Goal: Information Seeking & Learning: Check status

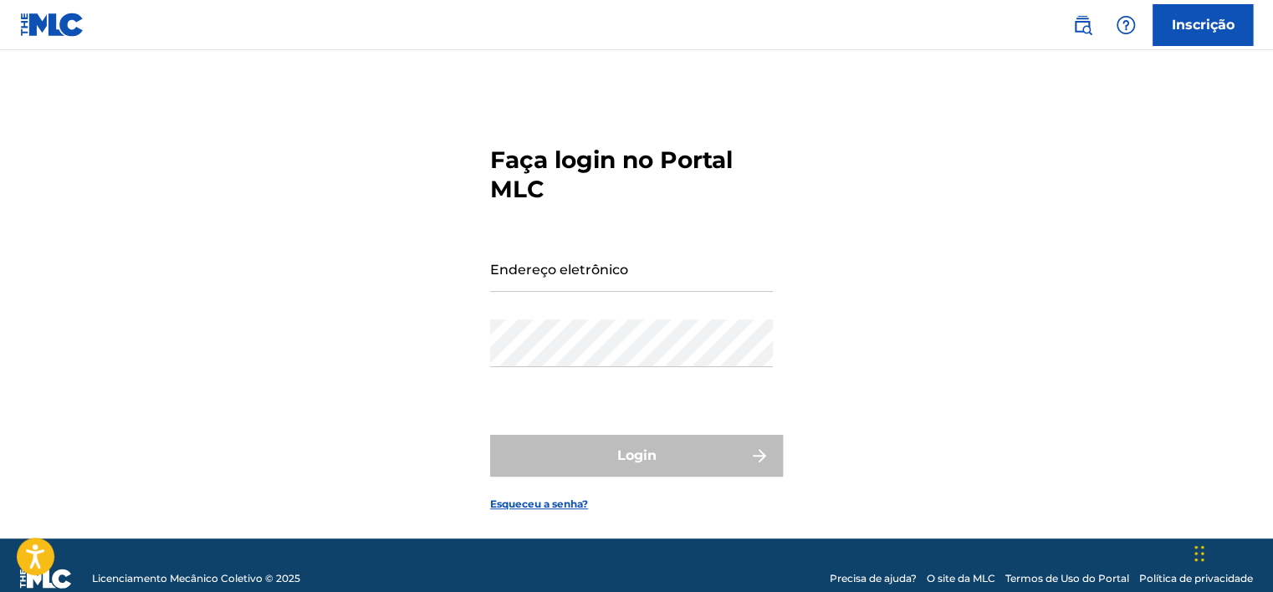
type input "[EMAIL_ADDRESS][DOMAIN_NAME]"
click at [578, 464] on div "Login" at bounding box center [636, 456] width 293 height 42
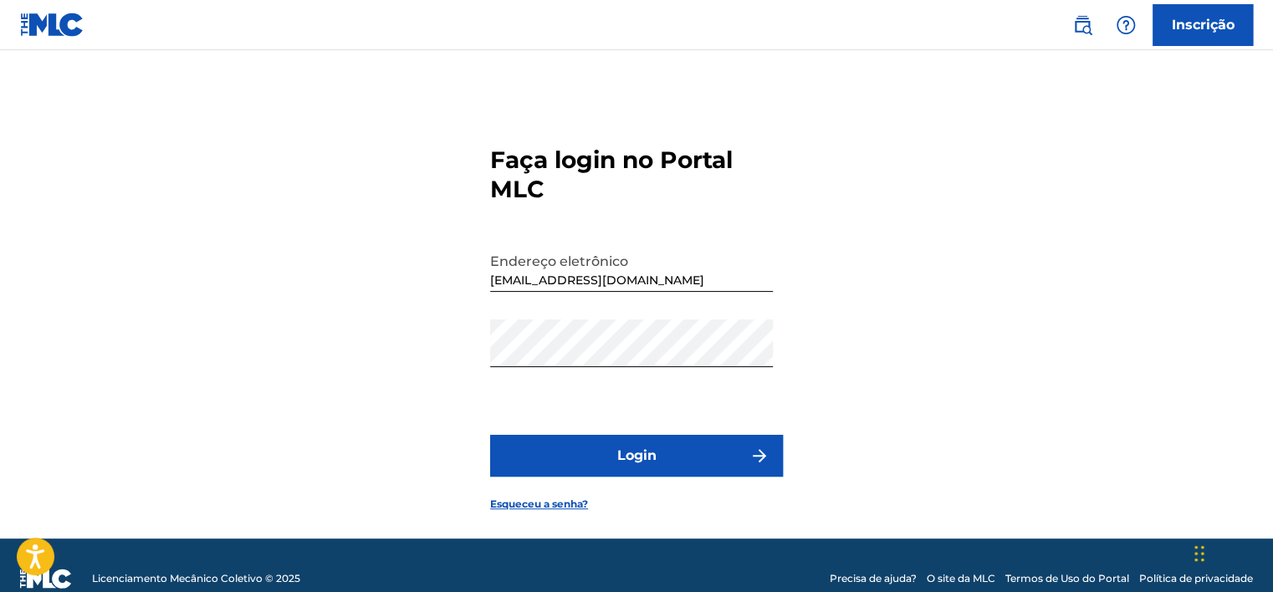
click at [639, 450] on font "Login" at bounding box center [636, 456] width 39 height 20
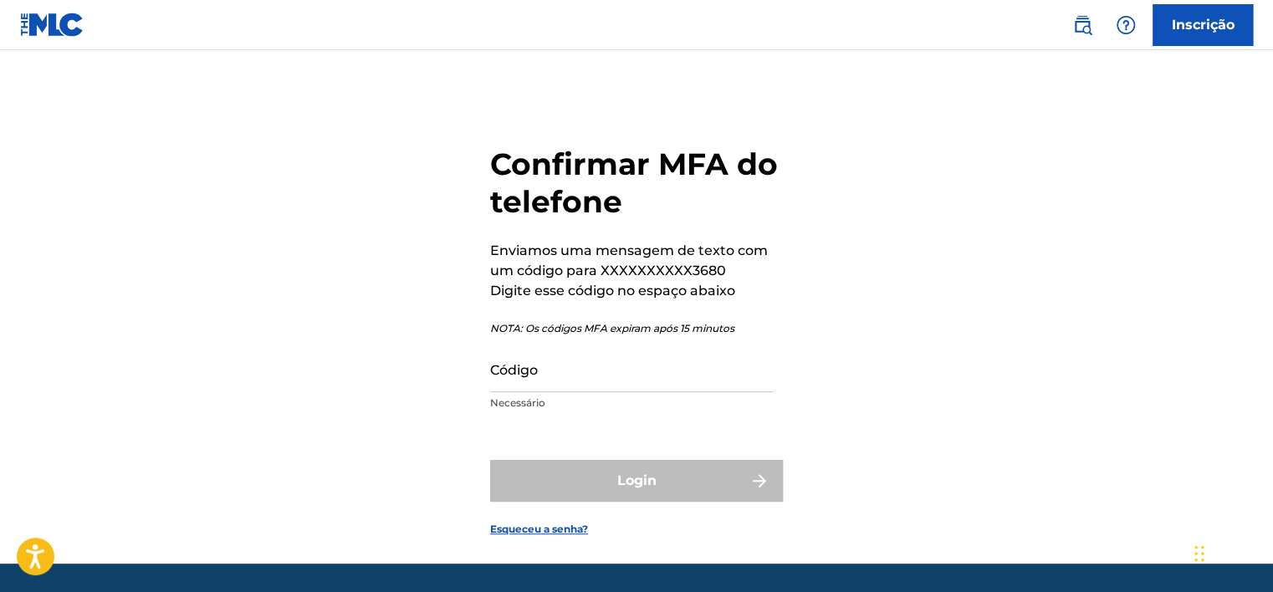
click at [579, 375] on input "Código" at bounding box center [631, 369] width 283 height 48
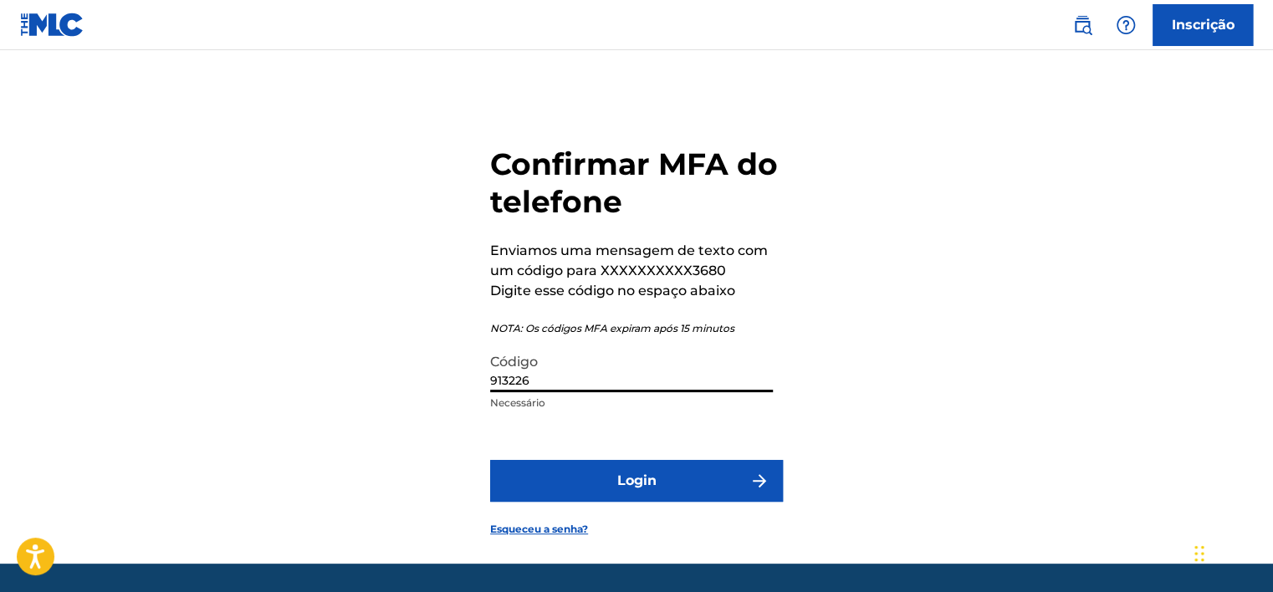
type input "913226"
click at [602, 466] on button "Login" at bounding box center [636, 481] width 293 height 42
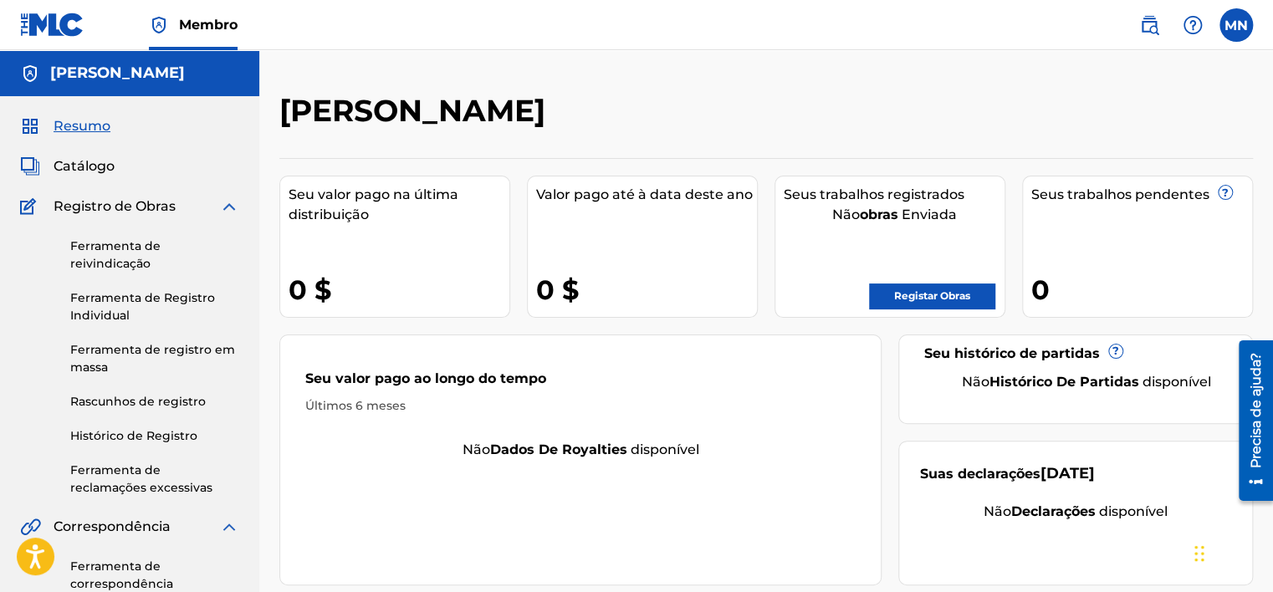
click at [114, 167] on div "Catálogo" at bounding box center [129, 166] width 219 height 20
click at [66, 172] on span "Catálogo" at bounding box center [84, 166] width 61 height 20
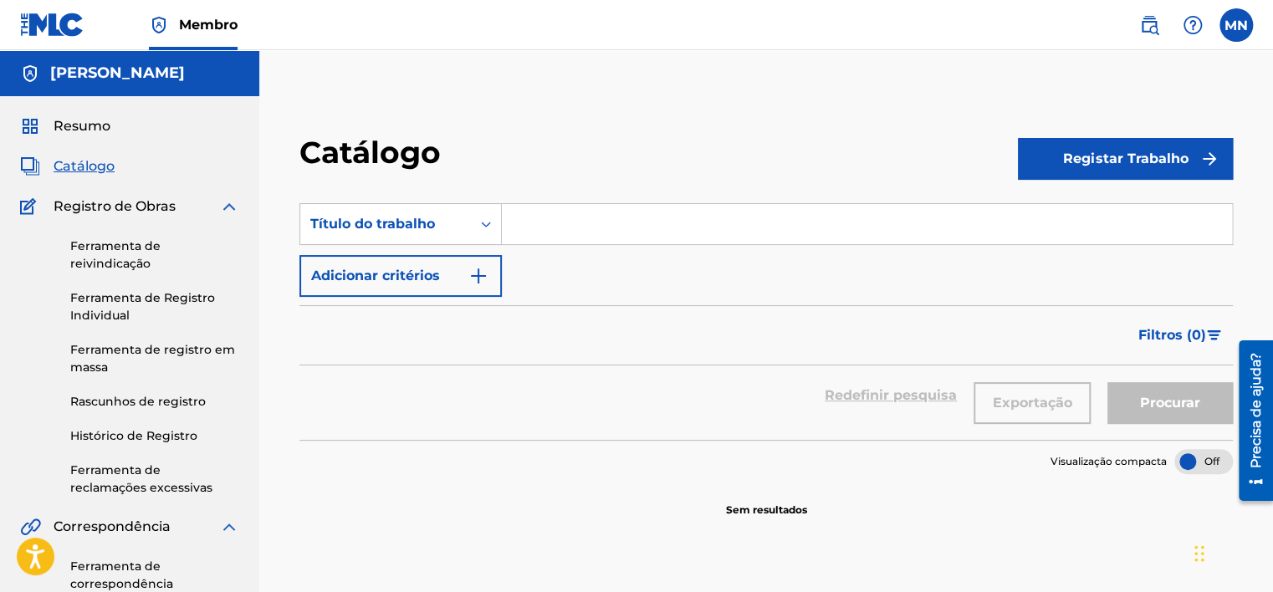
click at [77, 70] on h5 "[PERSON_NAME]" at bounding box center [117, 73] width 135 height 19
click at [1242, 35] on label at bounding box center [1236, 24] width 33 height 33
click at [1237, 25] on input "MN [PERSON_NAME] [EMAIL_ADDRESS][DOMAIN_NAME] Notification Preferences Profile …" at bounding box center [1237, 25] width 0 height 0
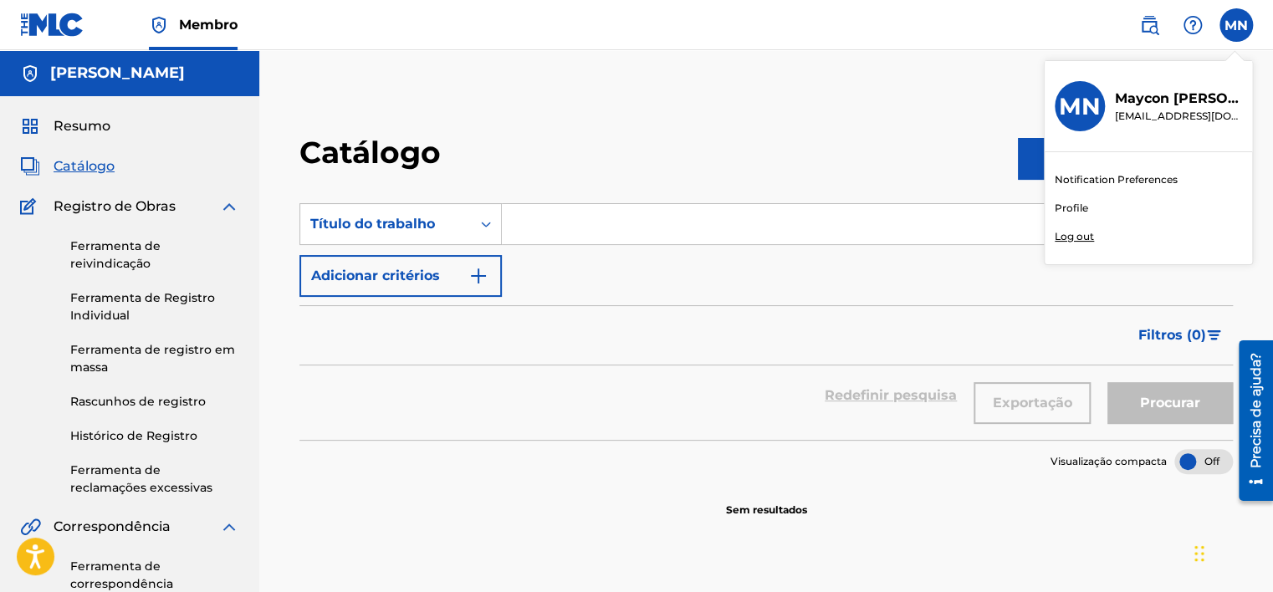
click at [1145, 25] on img at bounding box center [1150, 25] width 20 height 20
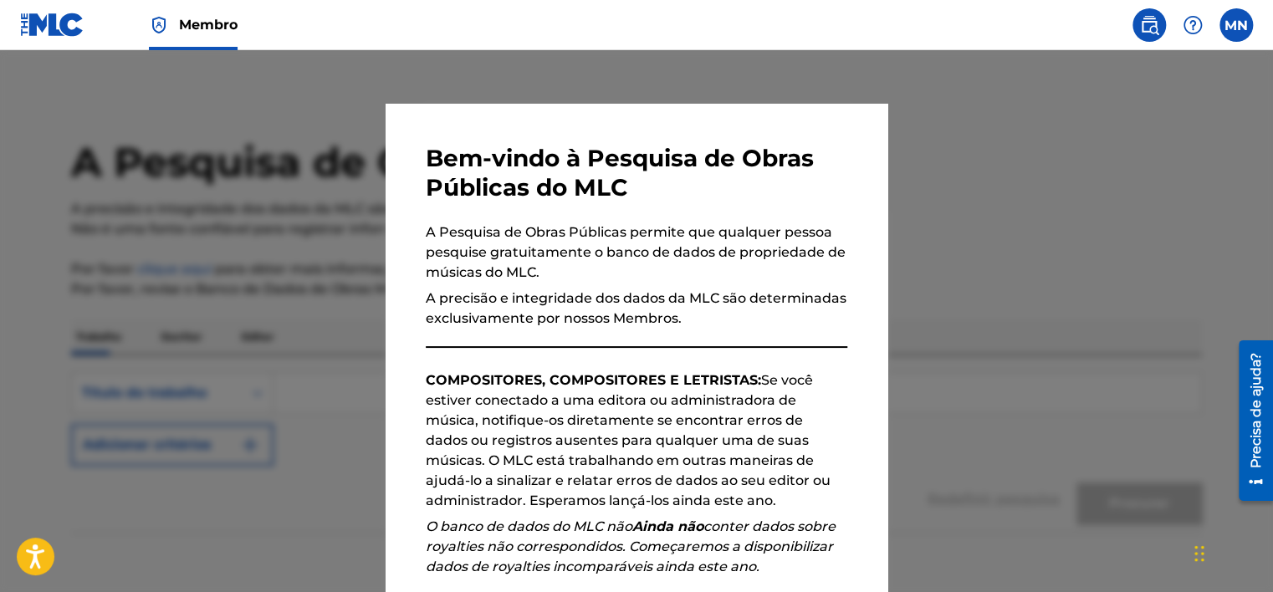
click at [975, 147] on div at bounding box center [636, 346] width 1273 height 592
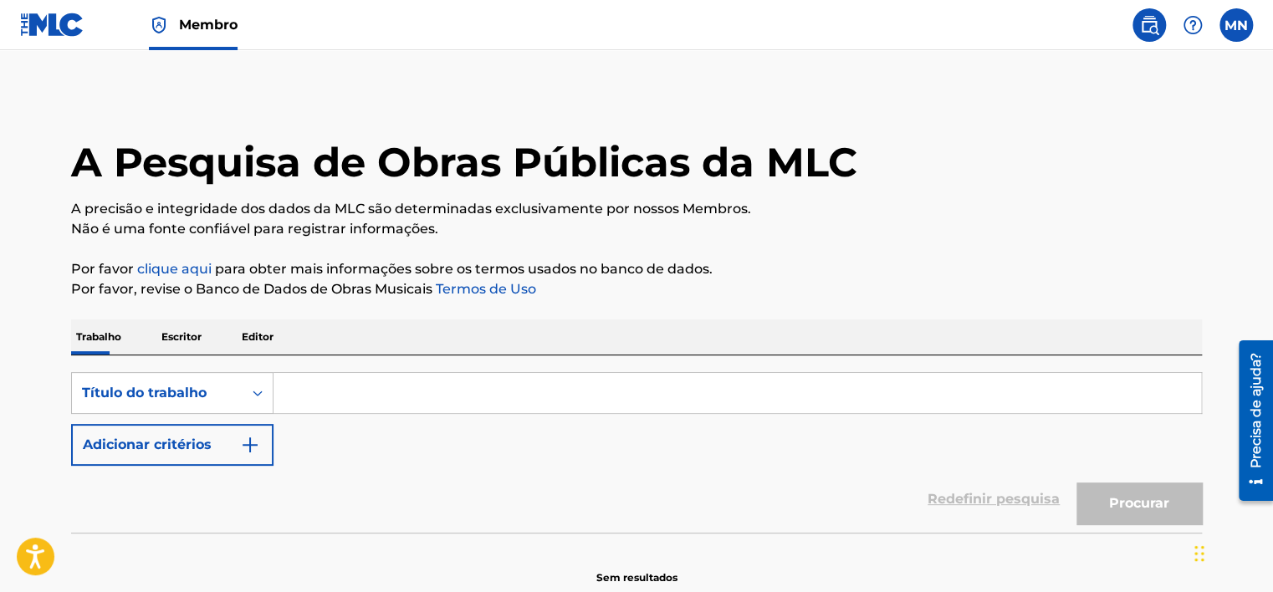
click at [323, 397] on input "Formulário de pesquisa" at bounding box center [738, 393] width 928 height 40
click at [325, 351] on div "Trabalho Escritor Editor" at bounding box center [636, 337] width 1131 height 35
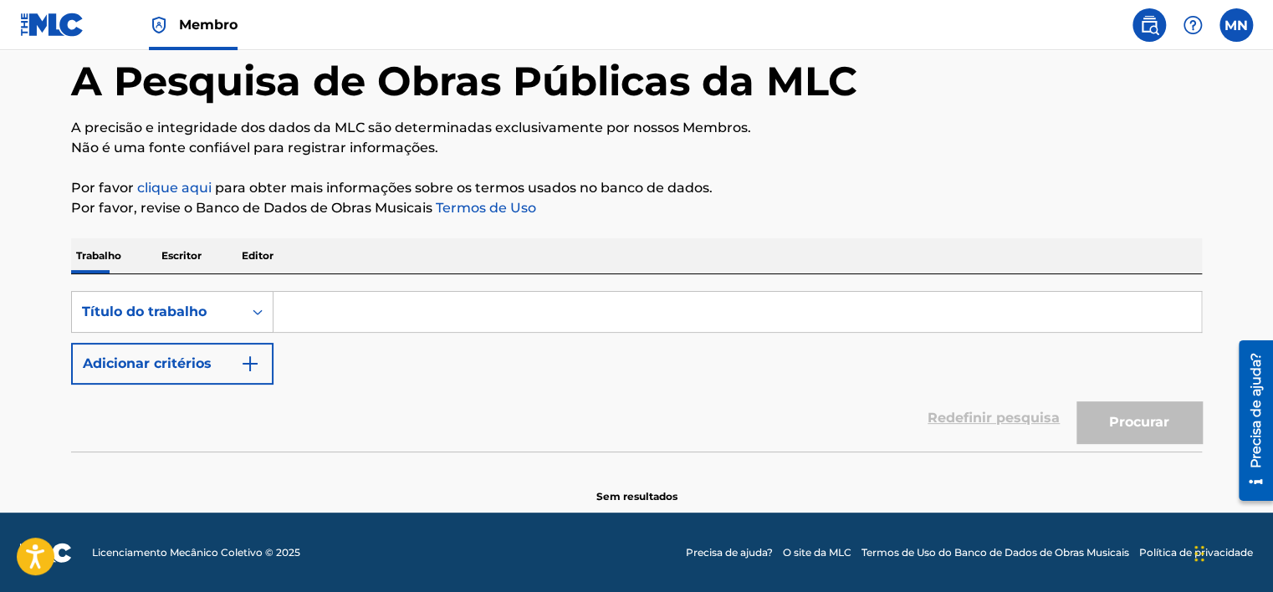
click at [347, 295] on input "Formulário de pesquisa" at bounding box center [738, 312] width 928 height 40
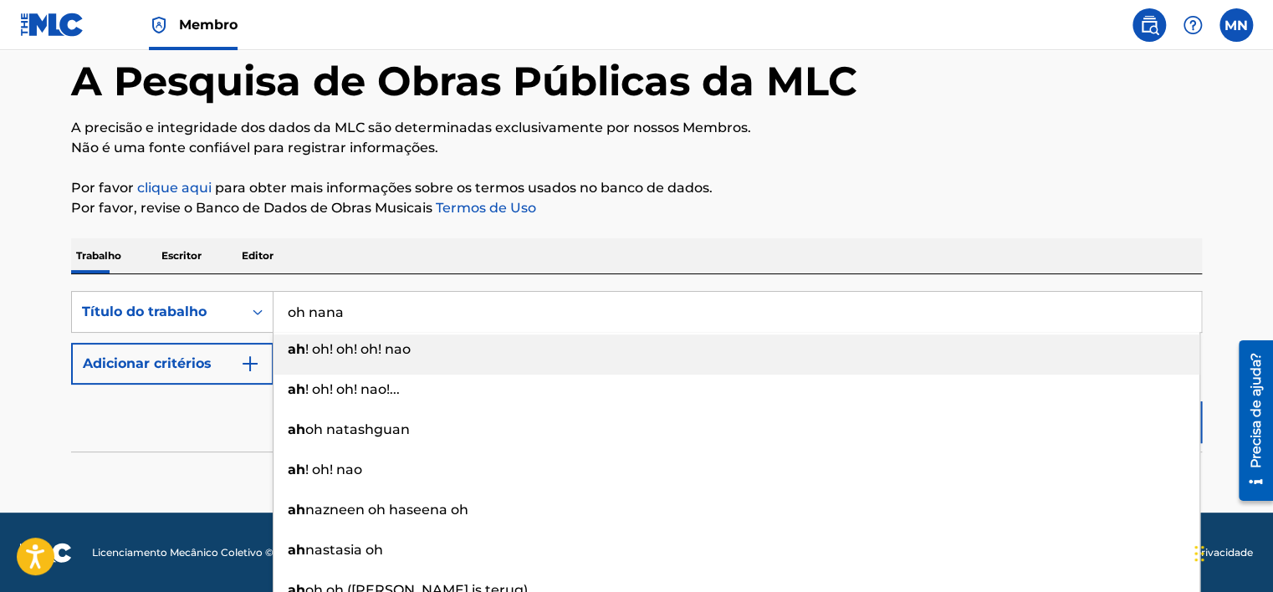
type input "oh nanan"
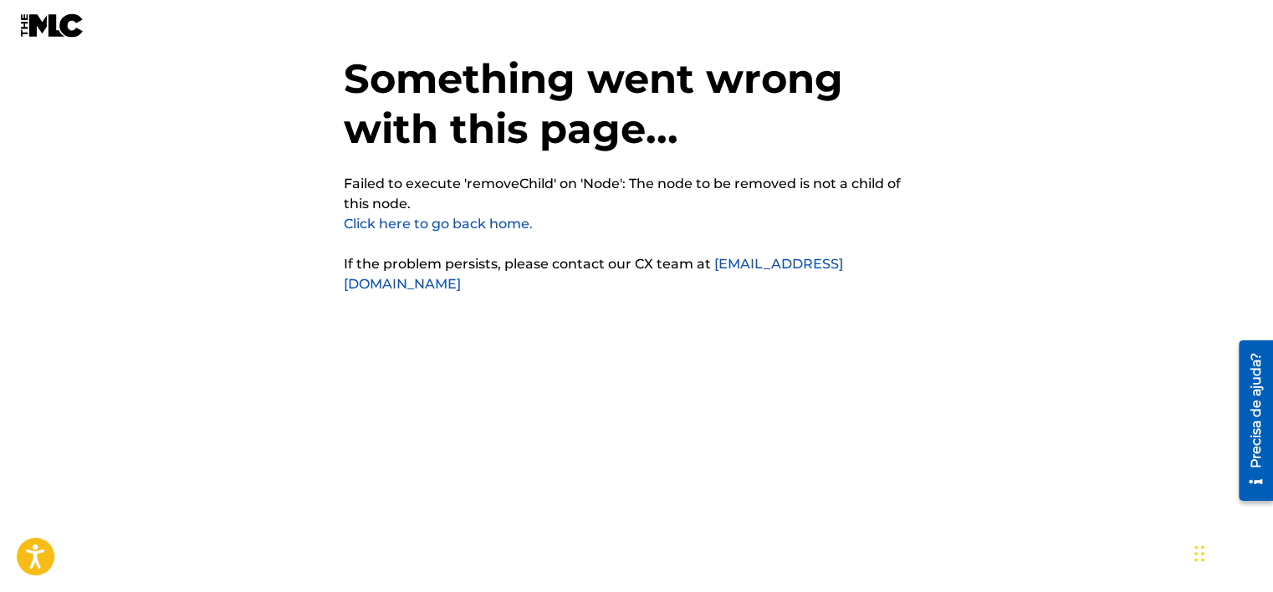
scroll to position [42, 0]
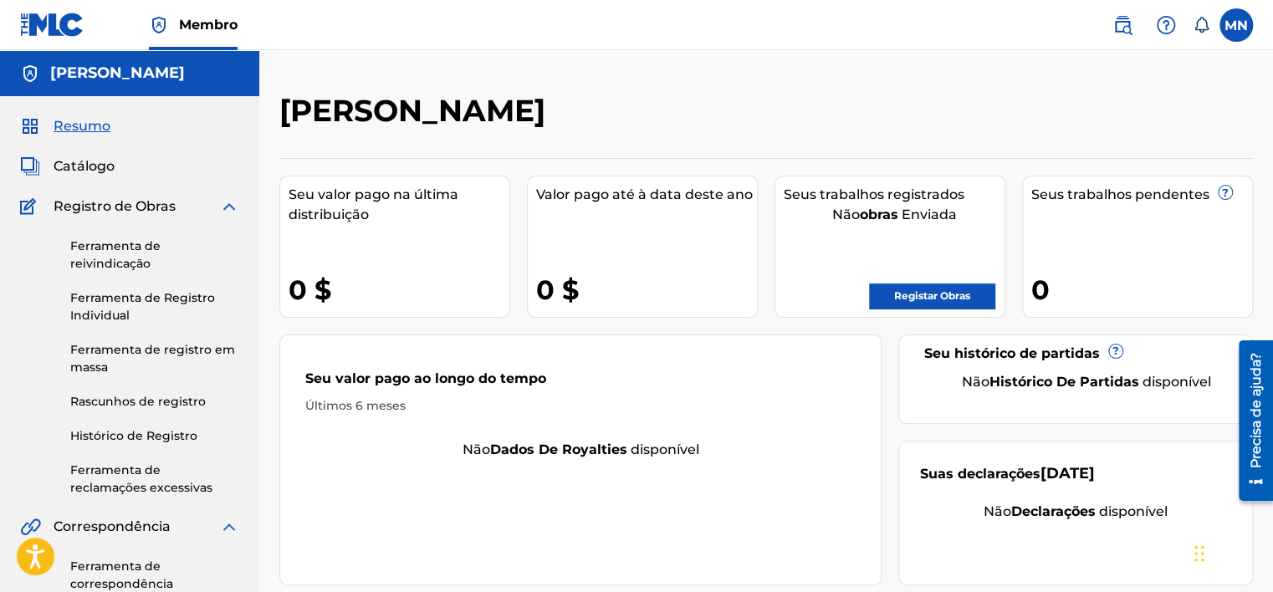
click at [1117, 28] on img at bounding box center [1123, 25] width 20 height 20
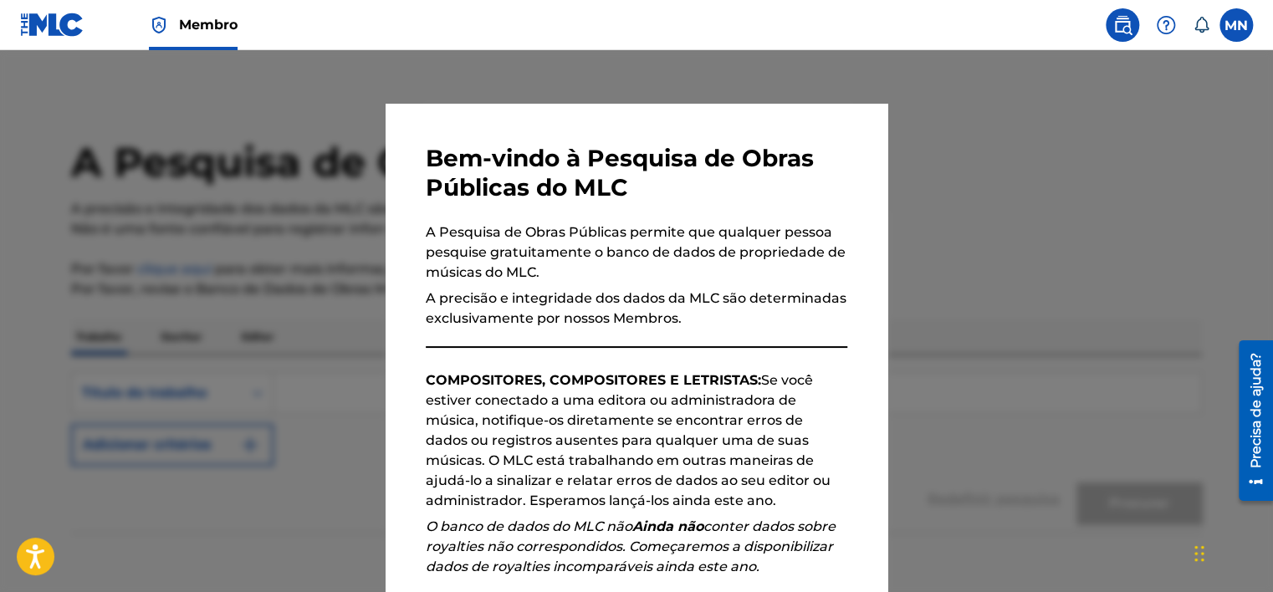
scroll to position [81, 0]
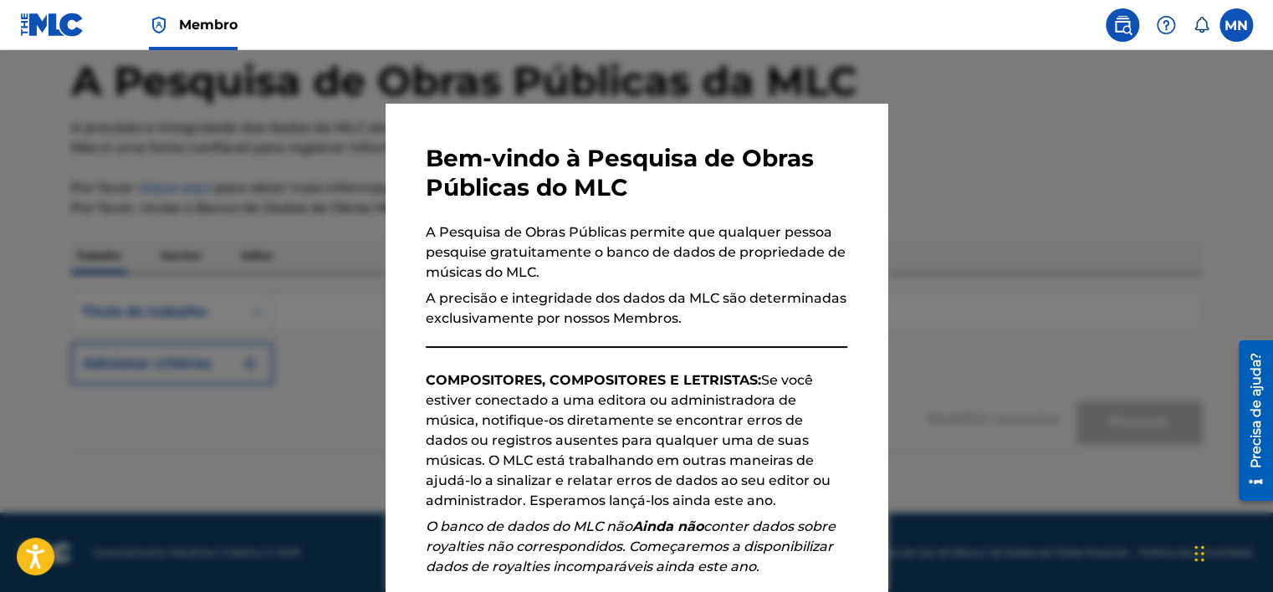
click at [1054, 304] on div at bounding box center [636, 346] width 1273 height 592
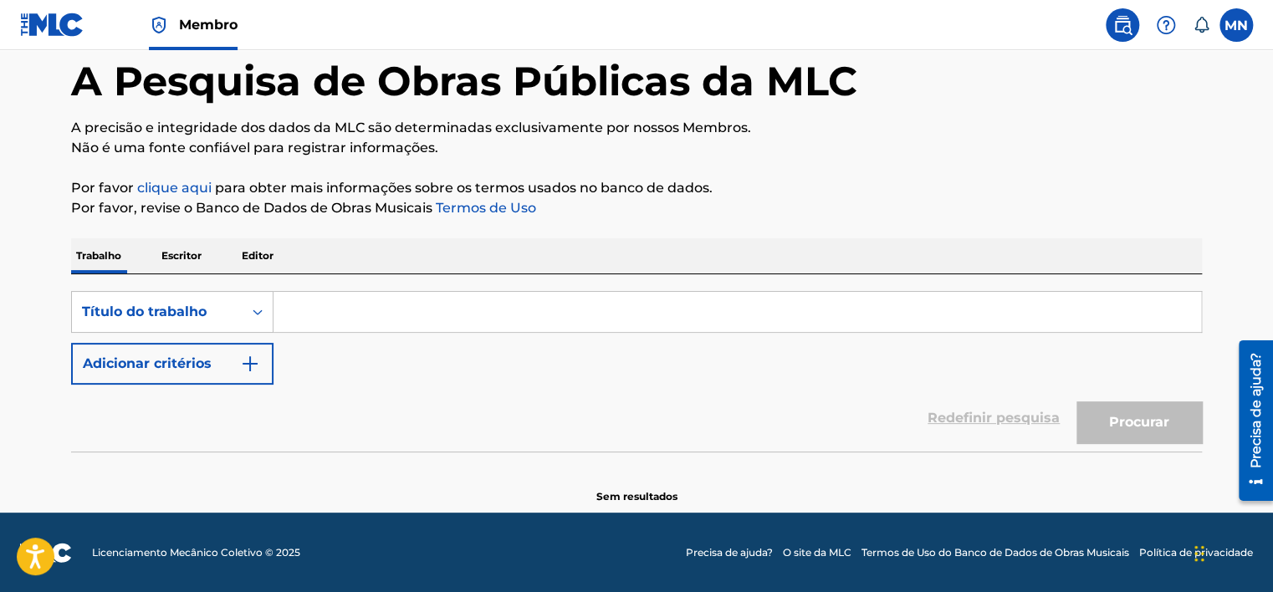
click at [323, 305] on input "Formulário de pesquisa" at bounding box center [738, 312] width 928 height 40
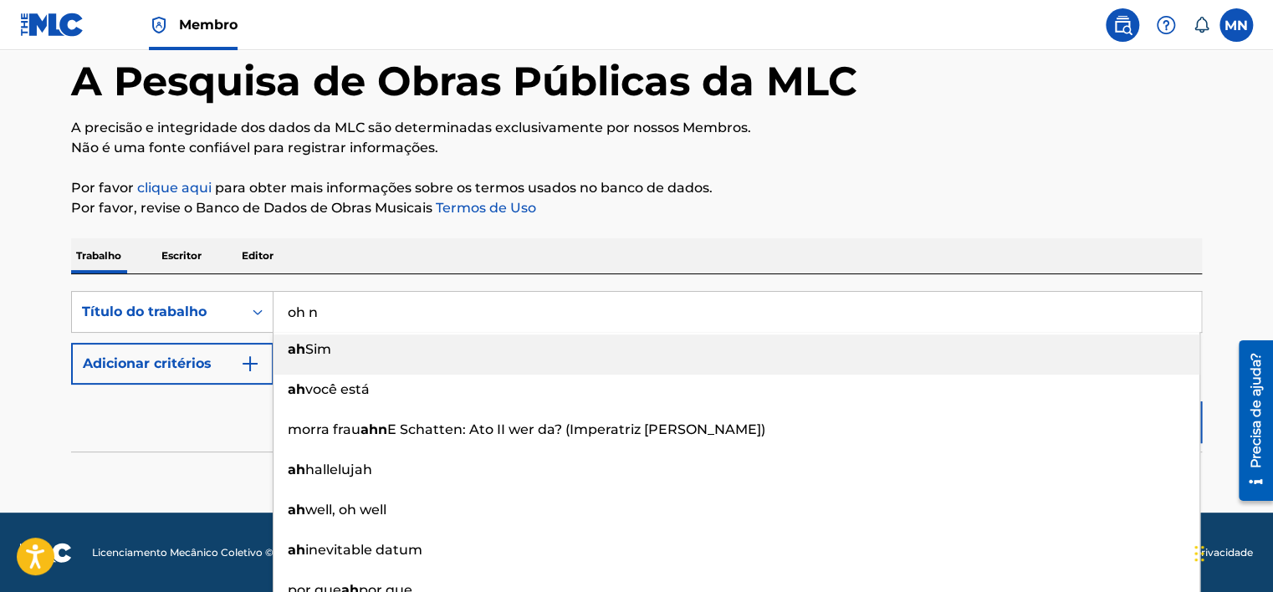
type input "oh na"
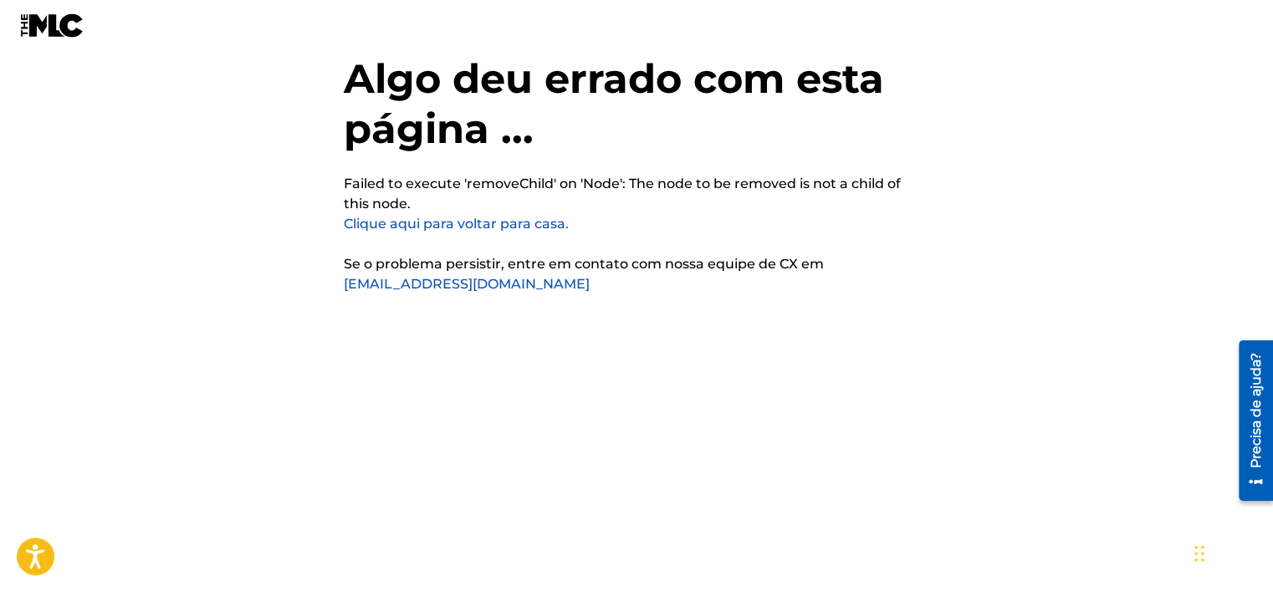
scroll to position [42, 0]
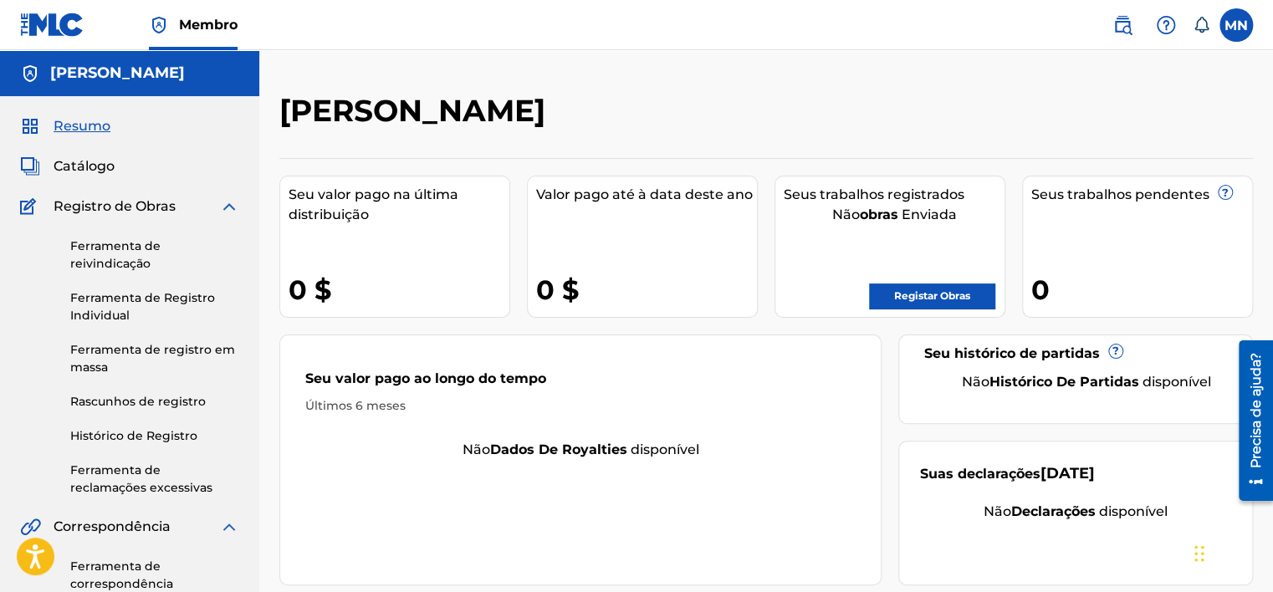
click at [143, 443] on link "Histórico de Registro" at bounding box center [154, 437] width 169 height 18
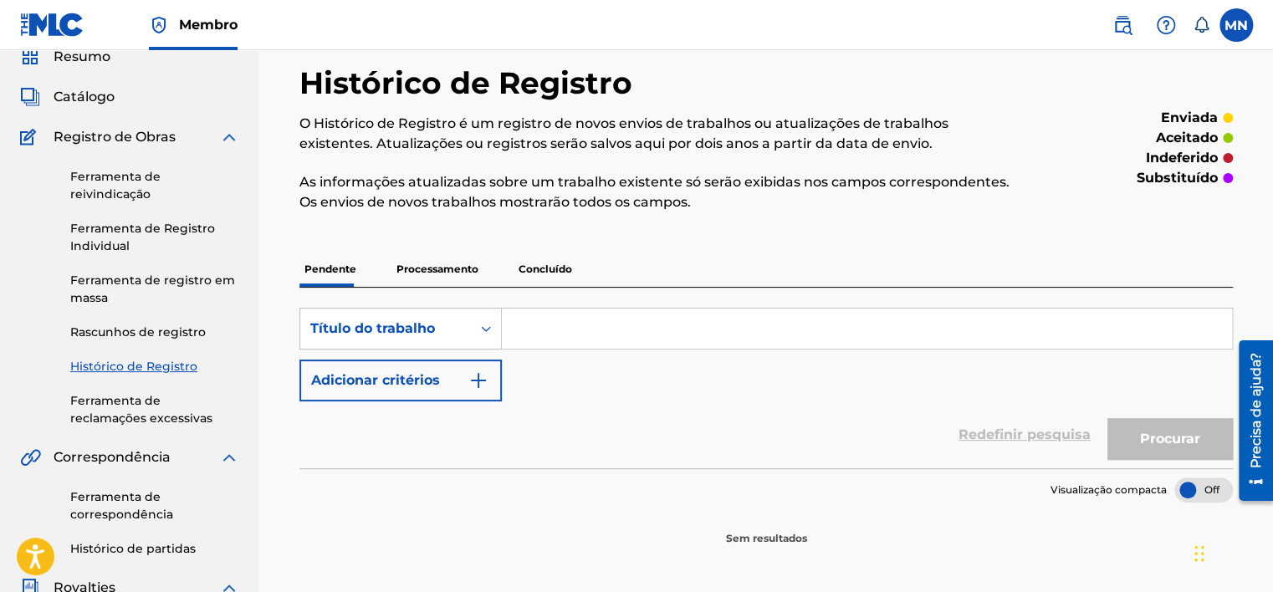
scroll to position [66, 0]
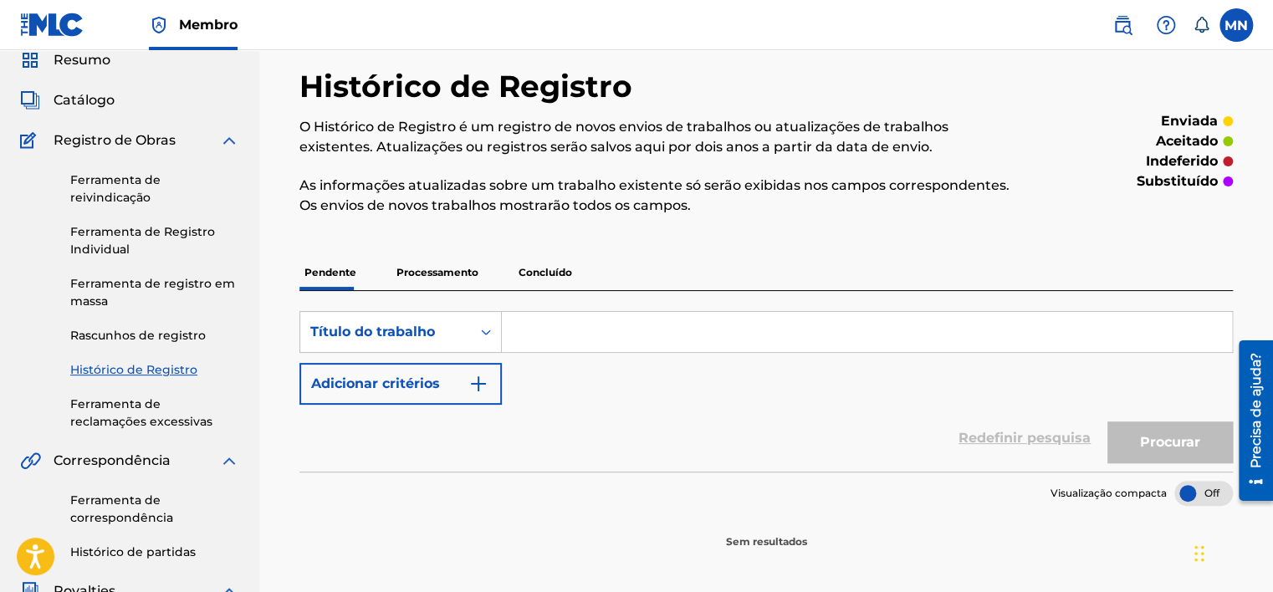
click at [418, 271] on p "Processamento" at bounding box center [438, 272] width 92 height 35
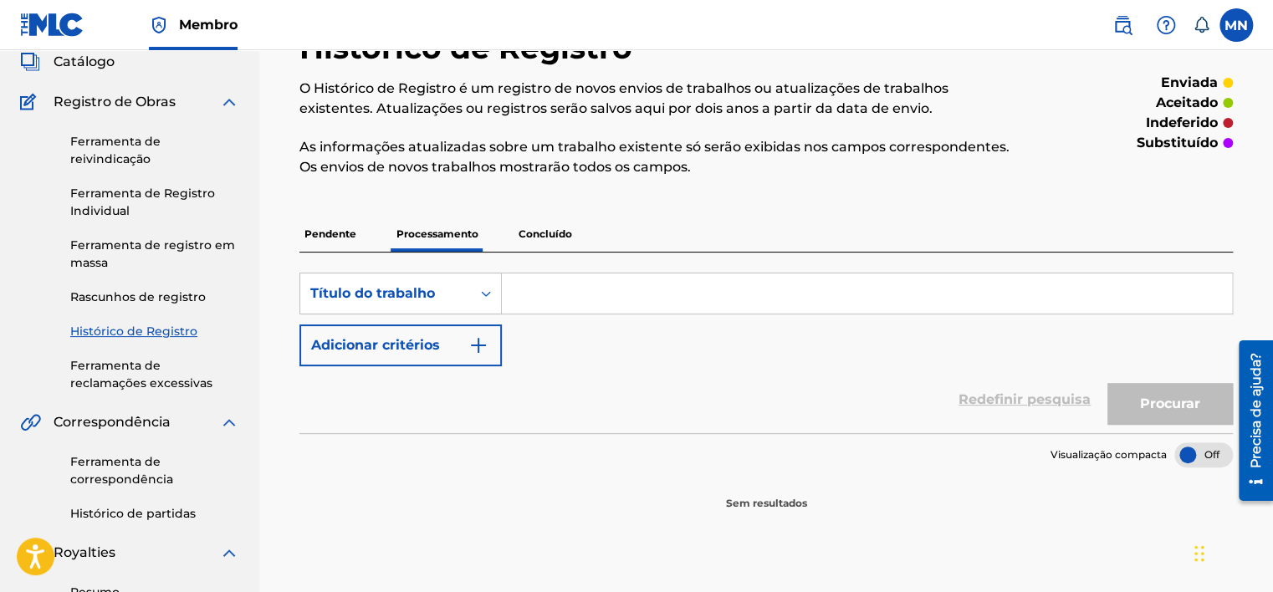
scroll to position [102, 0]
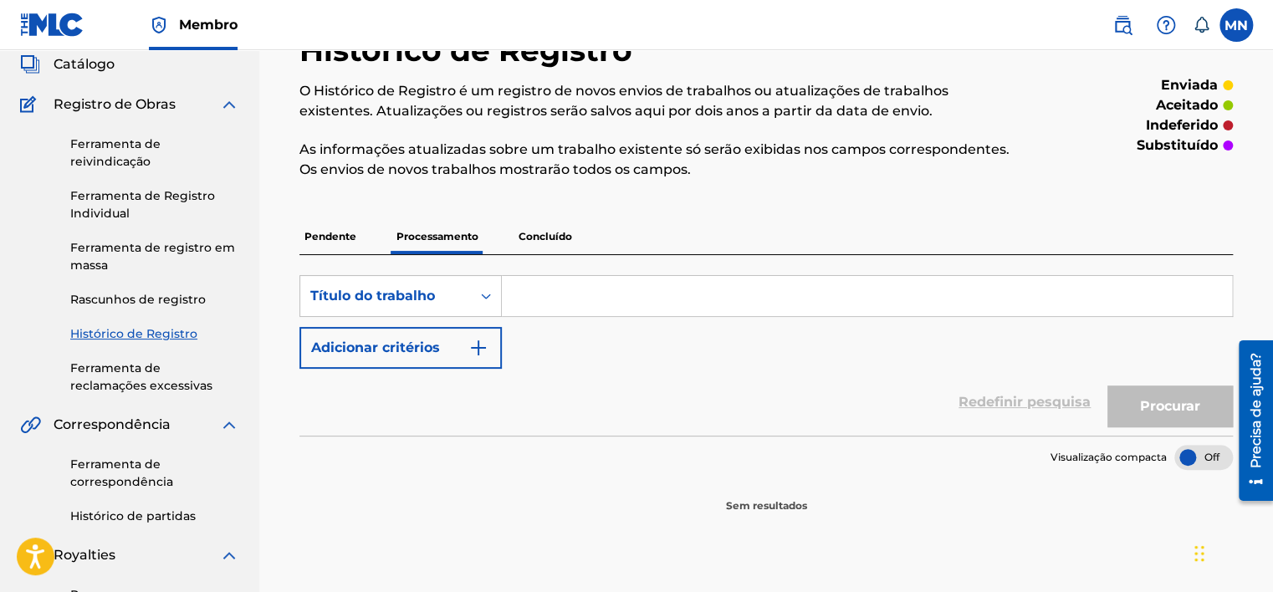
click at [550, 234] on p "Concluído" at bounding box center [546, 236] width 64 height 35
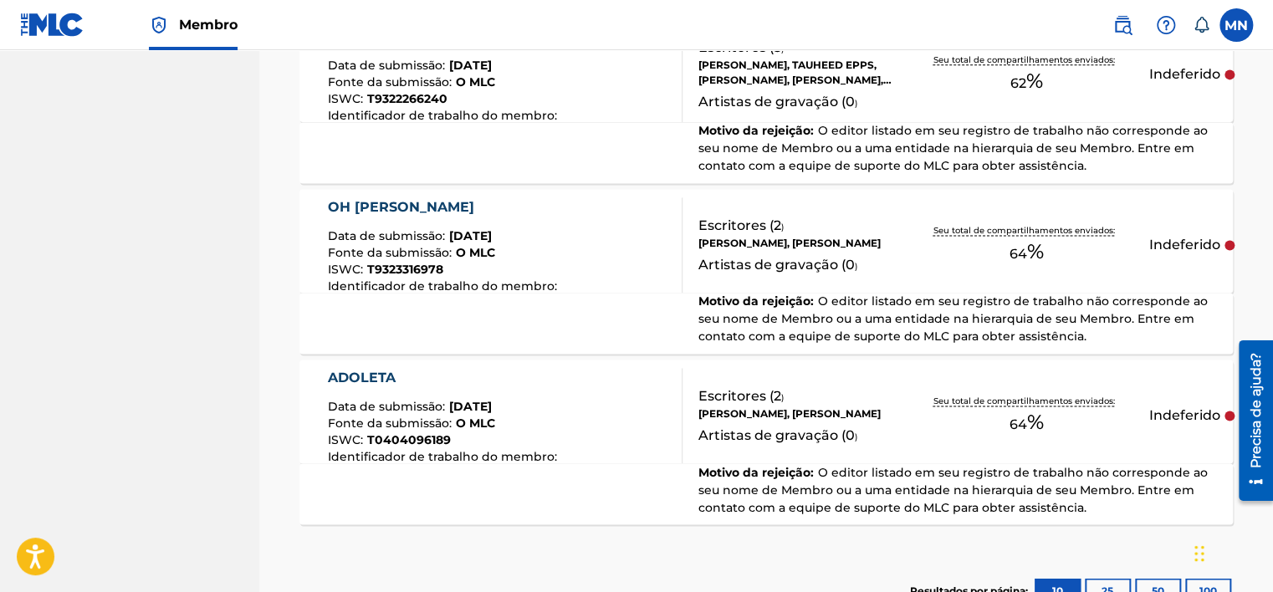
scroll to position [1128, 0]
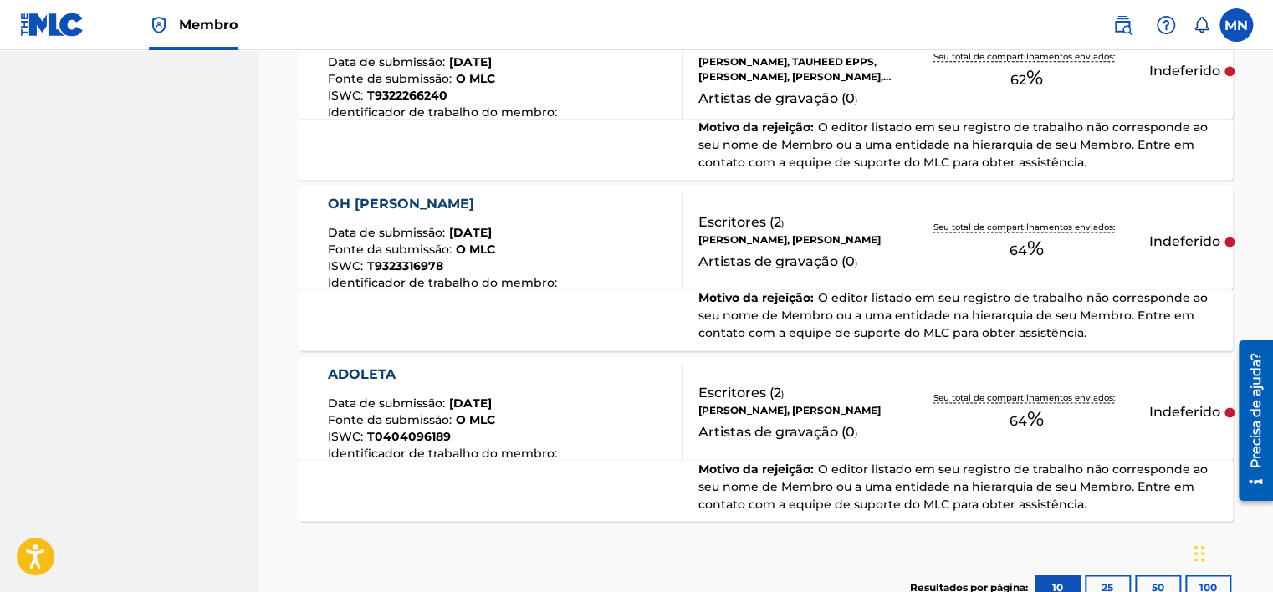
click at [341, 380] on div "ADOLETA" at bounding box center [443, 375] width 233 height 20
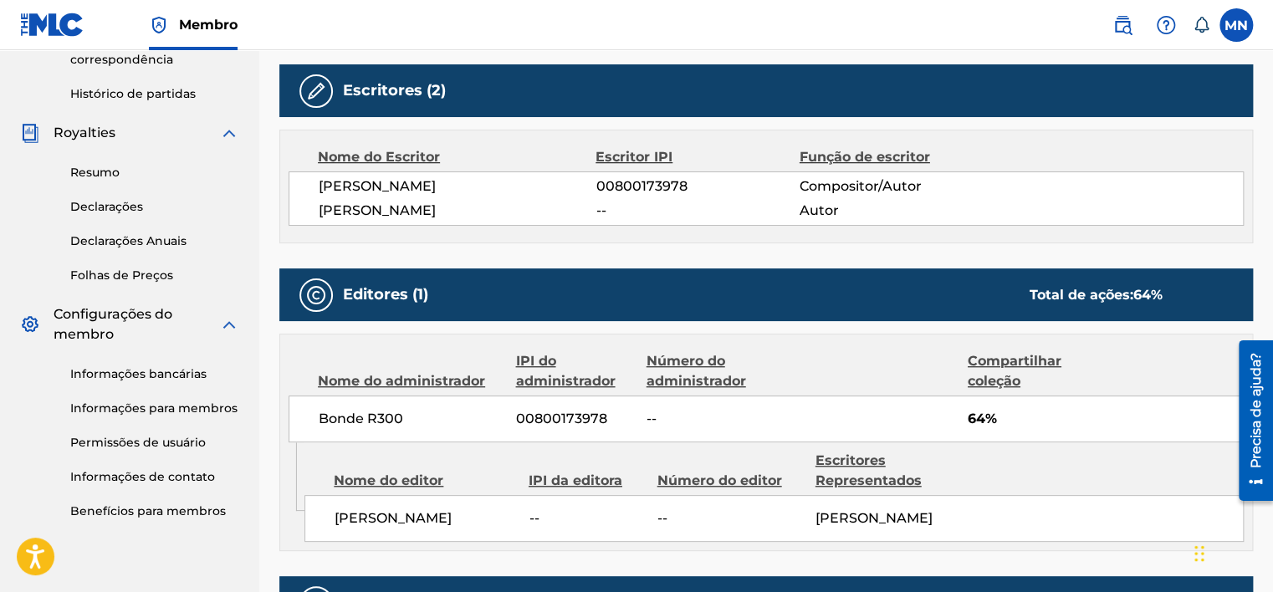
scroll to position [519, 0]
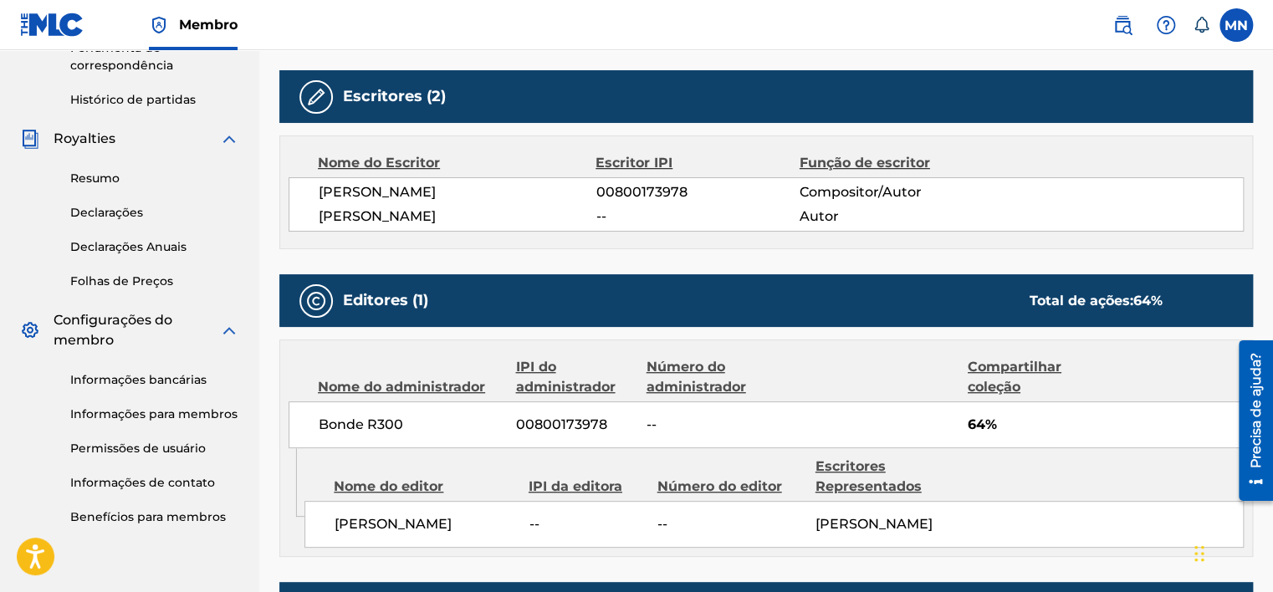
click at [108, 170] on link "Resumo" at bounding box center [154, 179] width 169 height 18
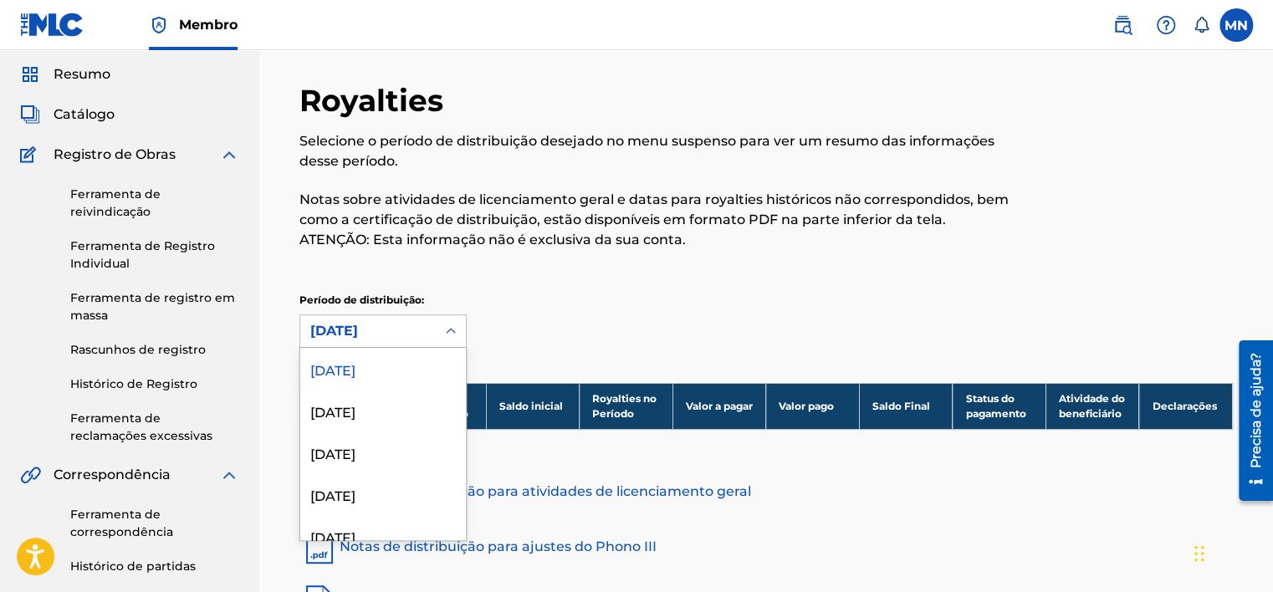
click at [443, 348] on div "53 results available. Use Up and Down to choose options, press Enter to select …" at bounding box center [383, 331] width 167 height 33
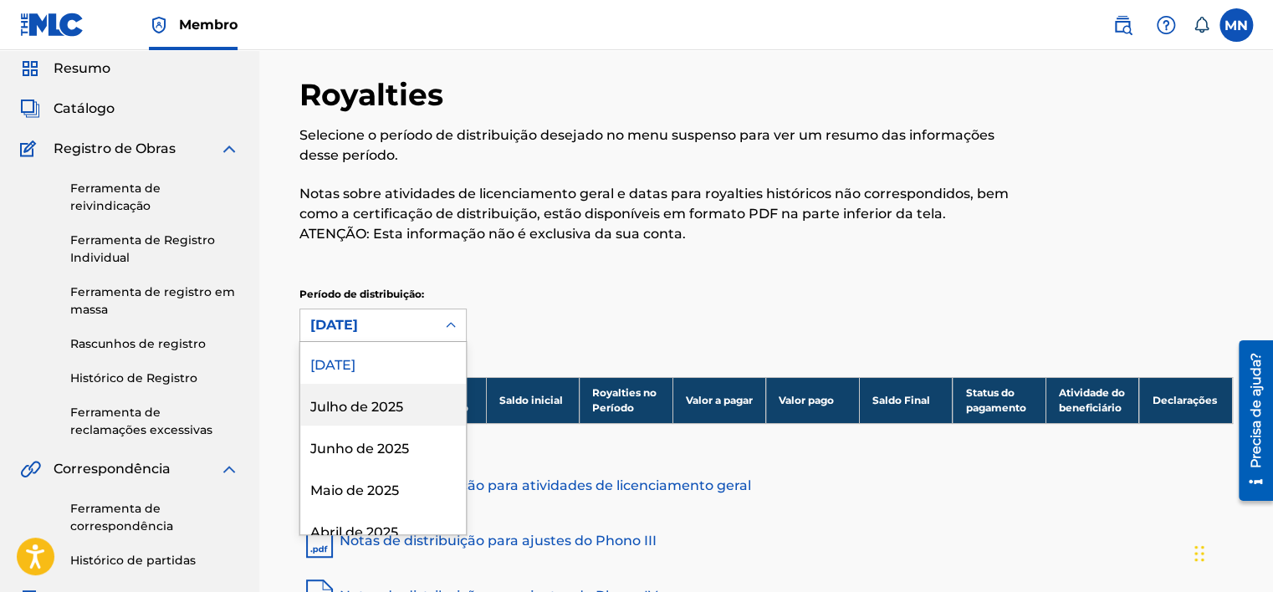
scroll to position [59, 0]
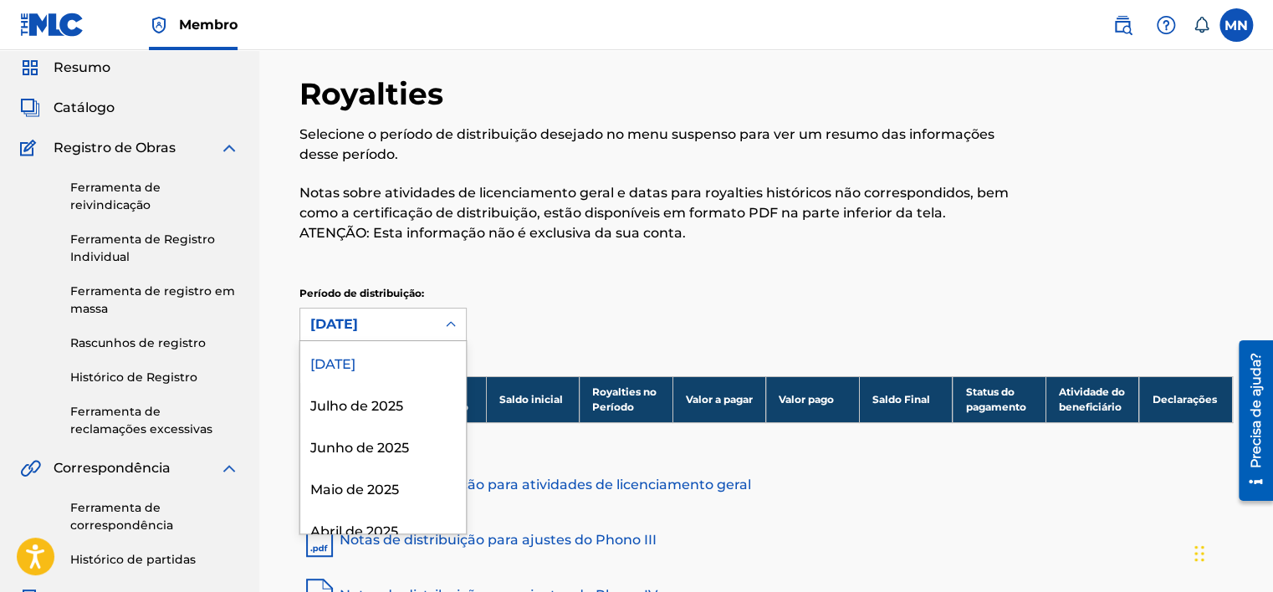
click at [380, 356] on div "[DATE]" at bounding box center [383, 362] width 166 height 42
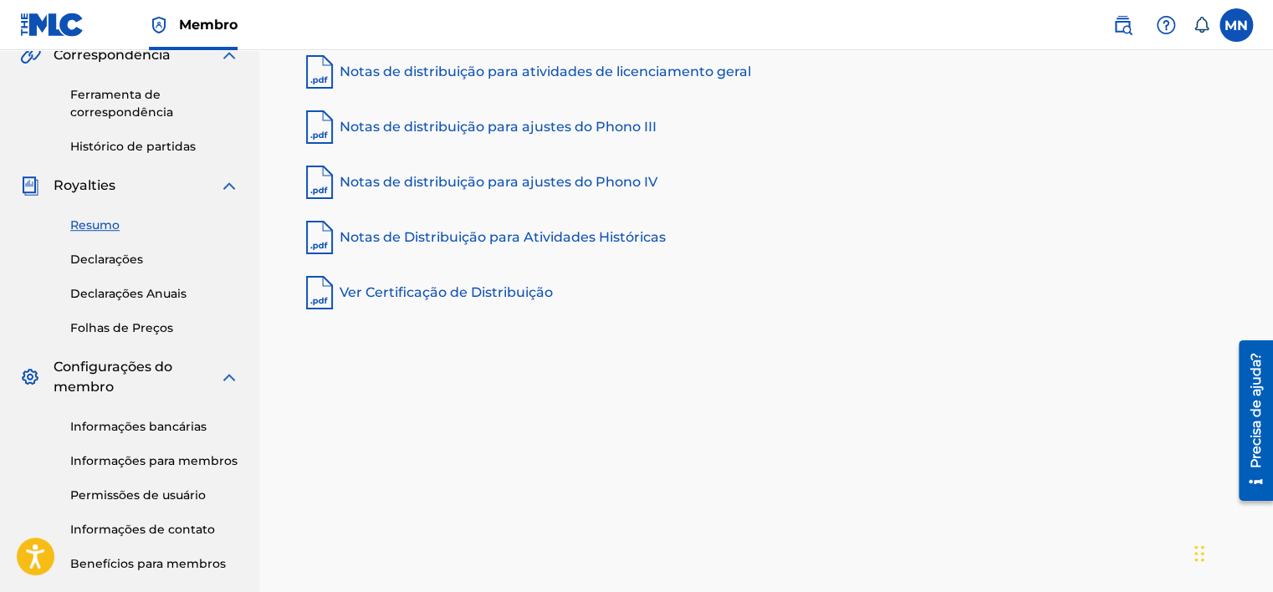
scroll to position [469, 0]
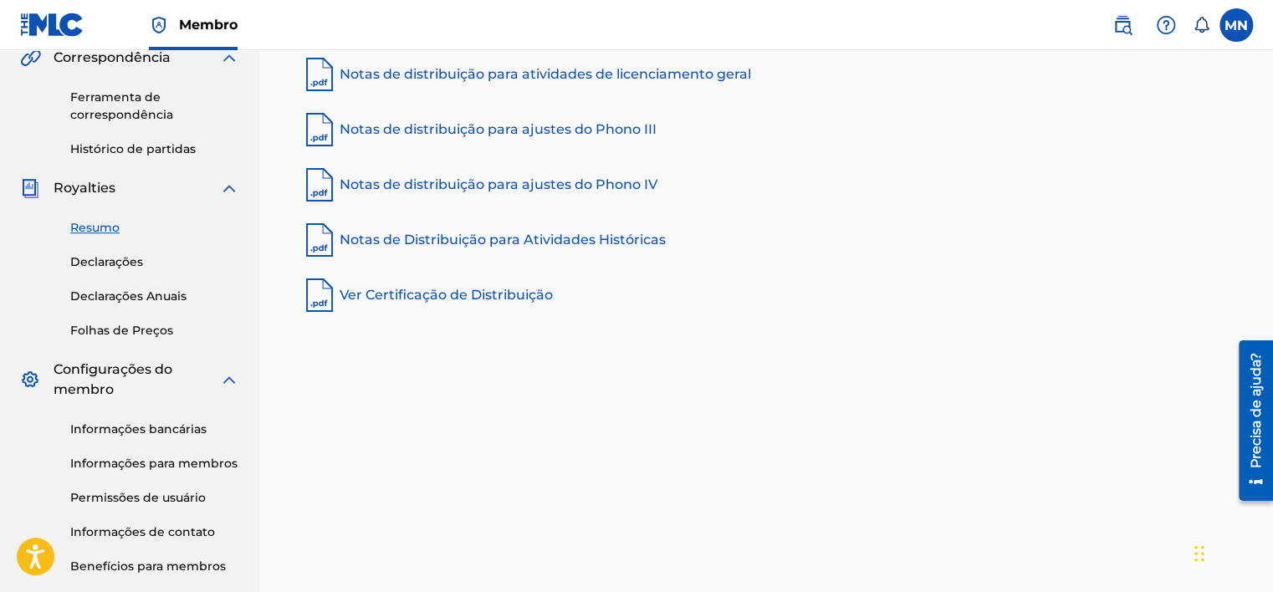
drag, startPoint x: 1276, startPoint y: 185, endPoint x: 21, endPoint y: 64, distance: 1260.8
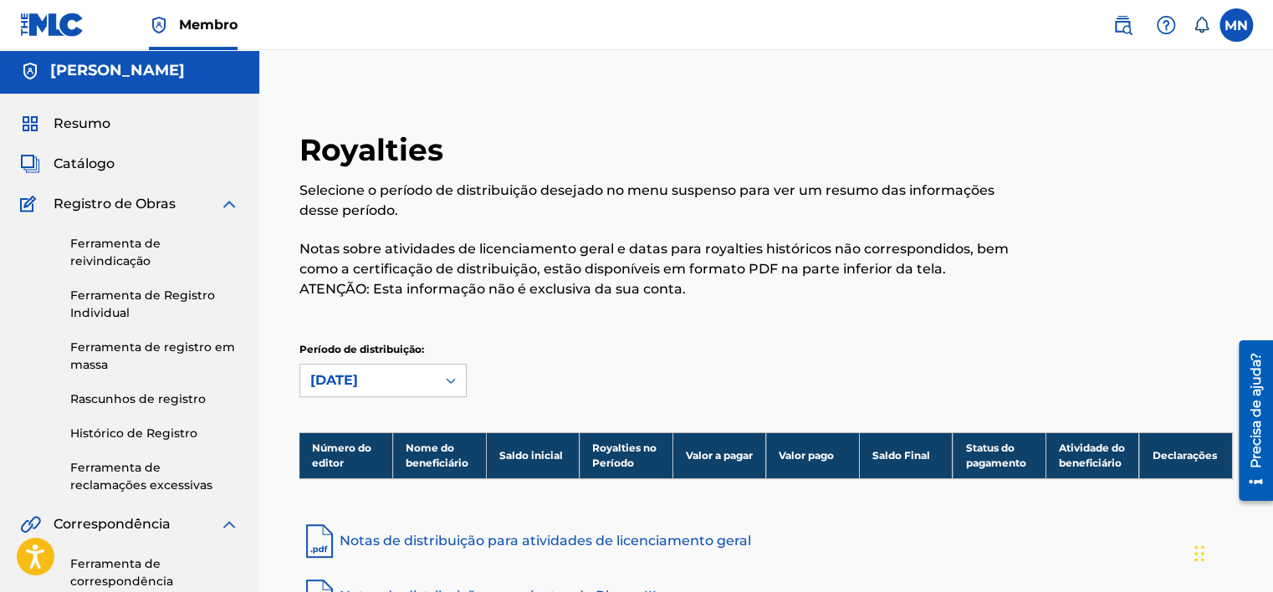
scroll to position [1, 0]
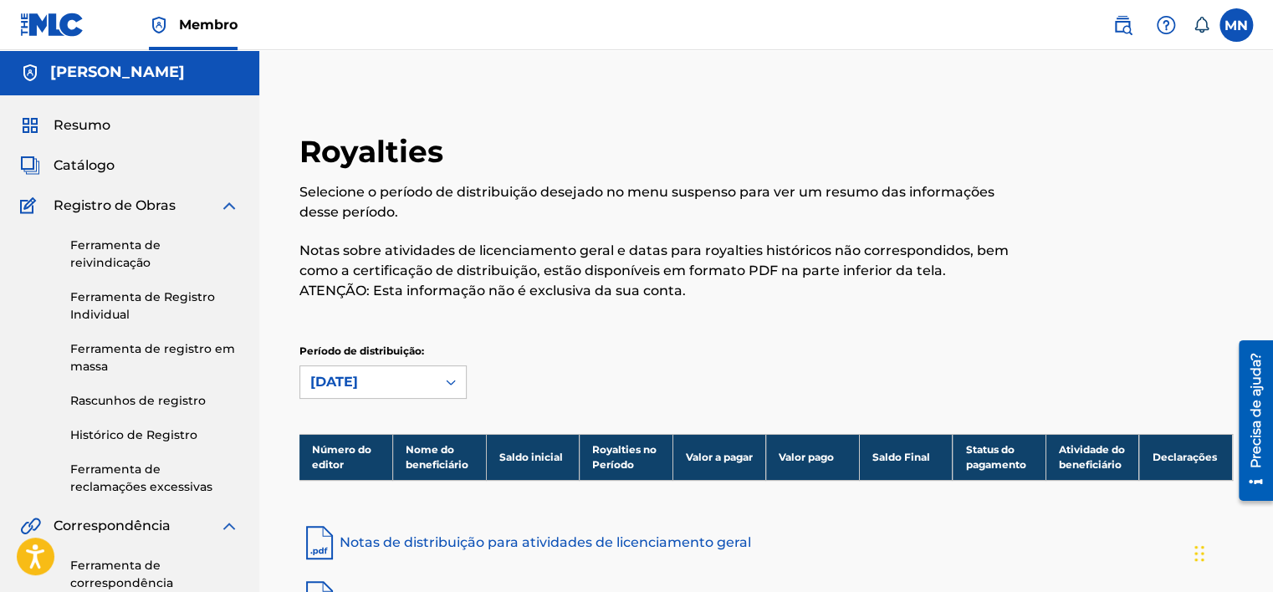
click at [135, 248] on link "Ferramenta de reivindicação" at bounding box center [154, 254] width 169 height 35
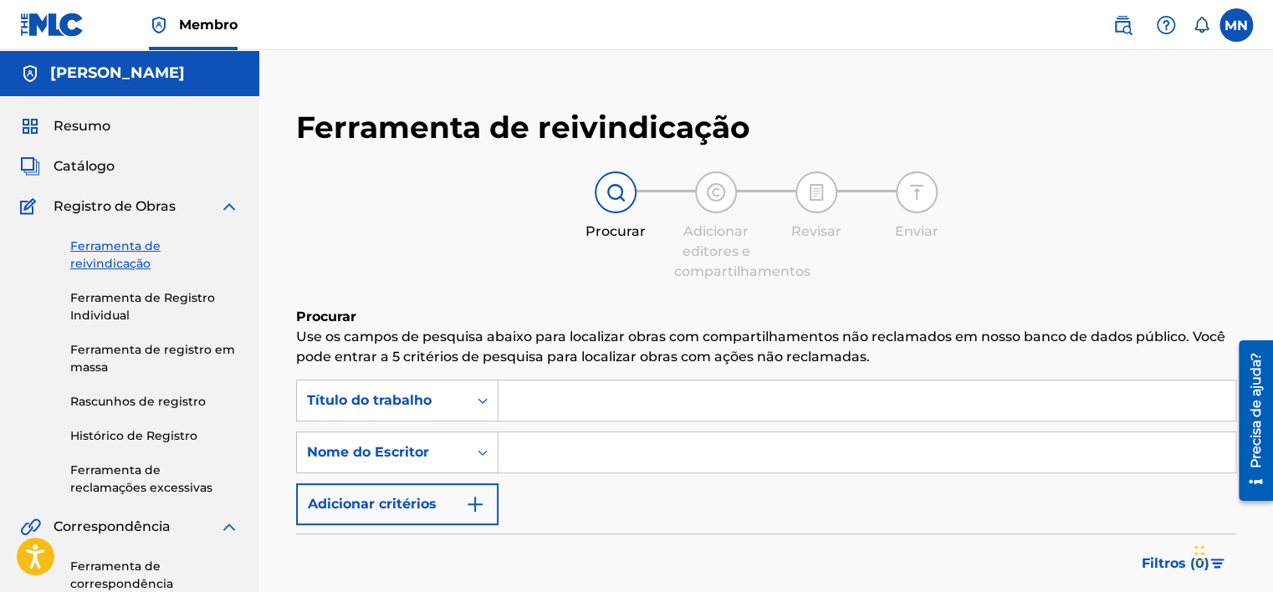
click at [529, 402] on input "Formulário de pesquisa" at bounding box center [867, 401] width 737 height 40
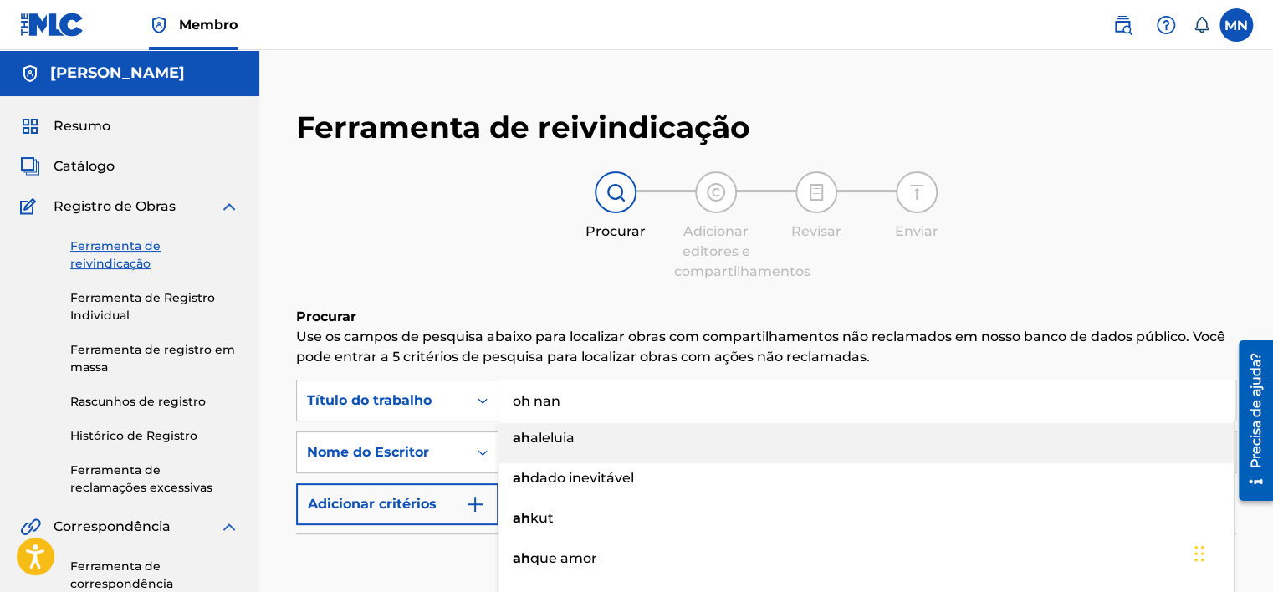
type input "oh nana"
